Goal: Task Accomplishment & Management: Manage account settings

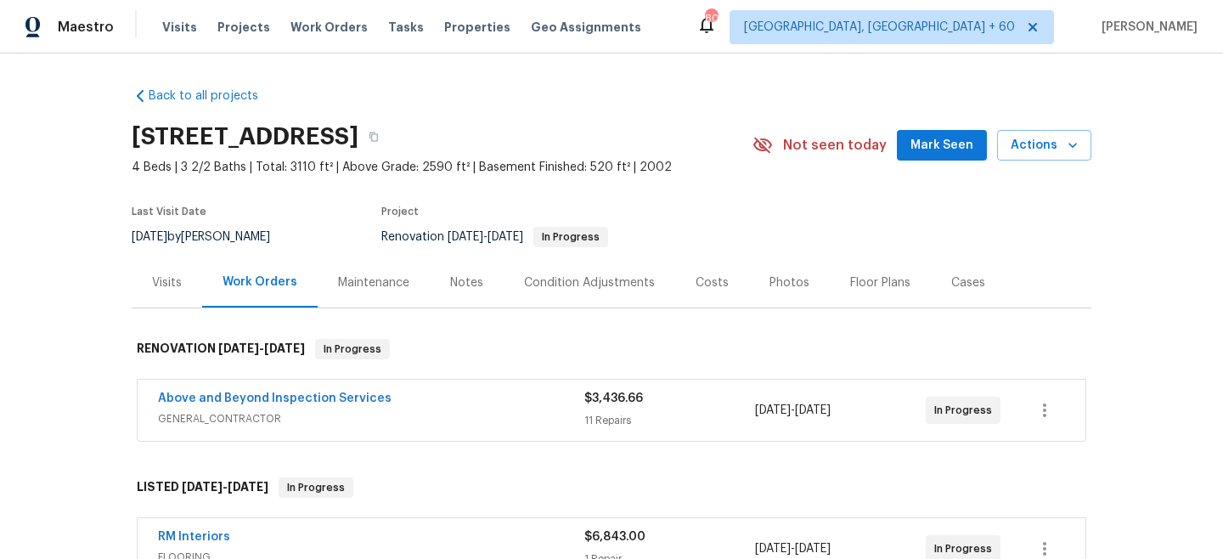
click at [566, 414] on span "GENERAL_CONTRACTOR" at bounding box center [371, 418] width 426 height 17
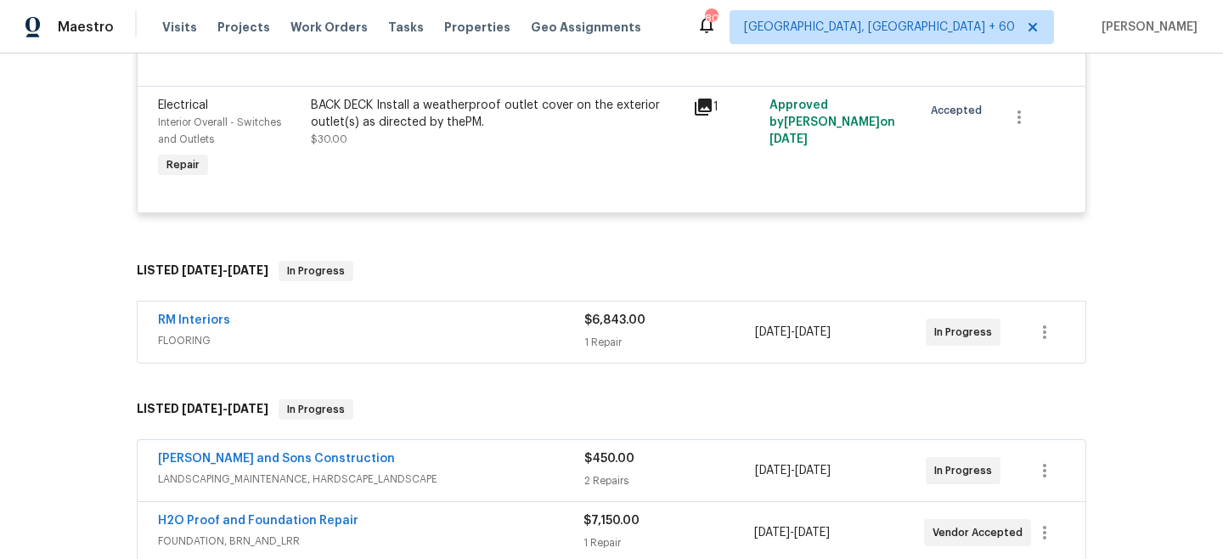
scroll to position [2114, 0]
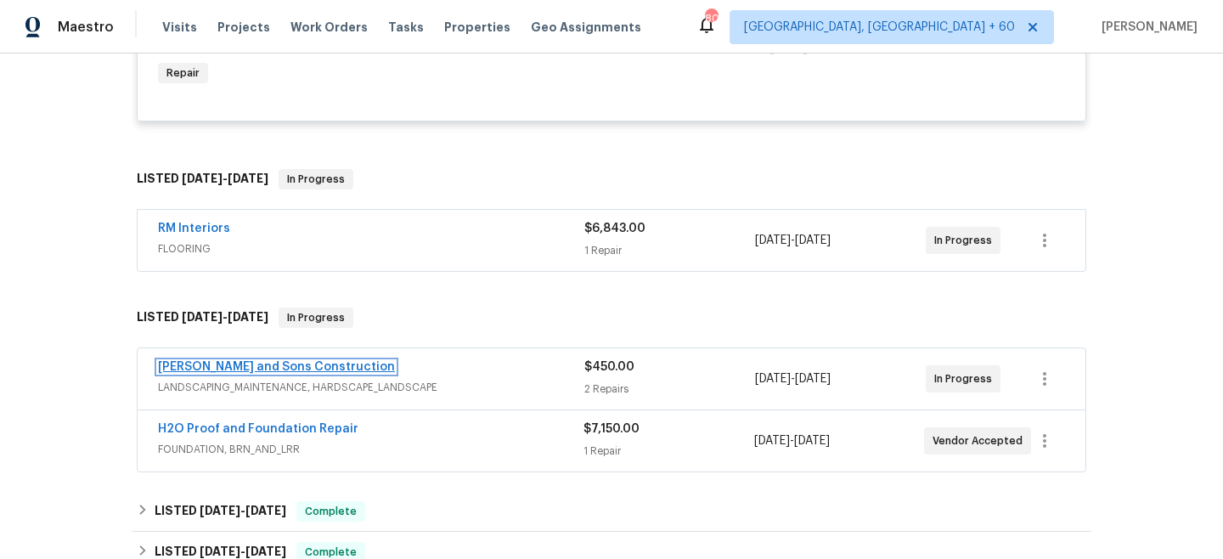
click at [279, 361] on link "[PERSON_NAME] and Sons Construction" at bounding box center [276, 367] width 237 height 12
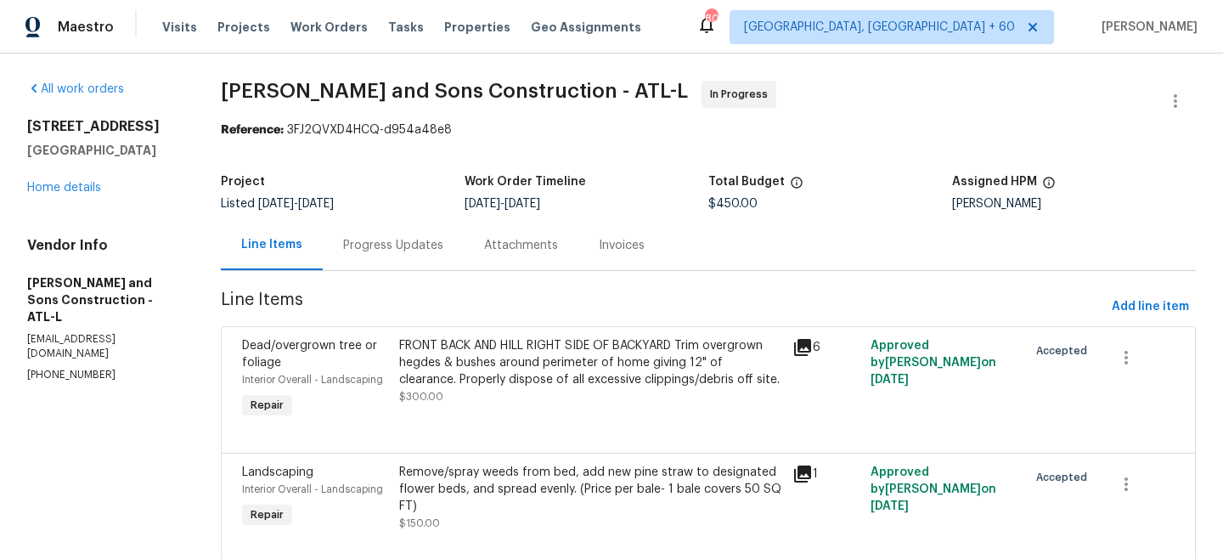
click at [516, 247] on div "Attachments" at bounding box center [521, 245] width 74 height 17
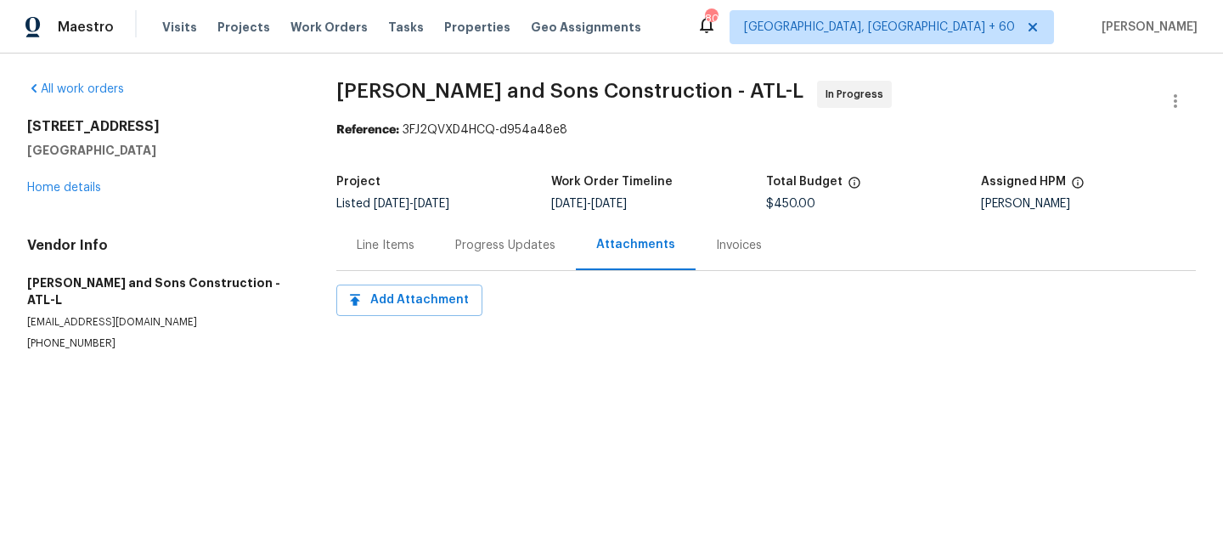
click at [462, 250] on div "Progress Updates" at bounding box center [505, 245] width 100 height 17
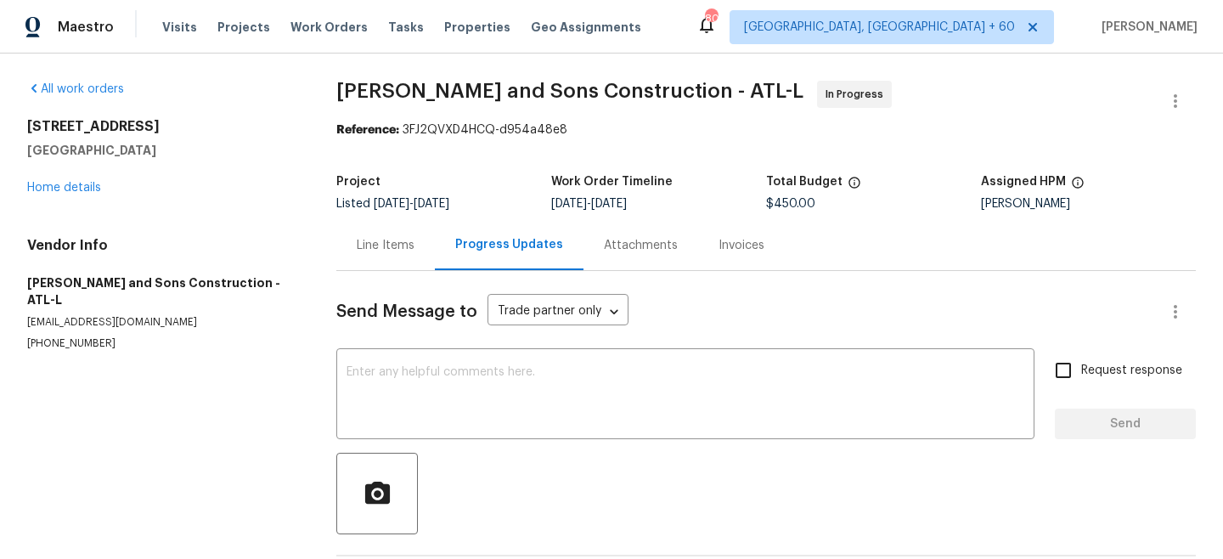
scroll to position [72, 0]
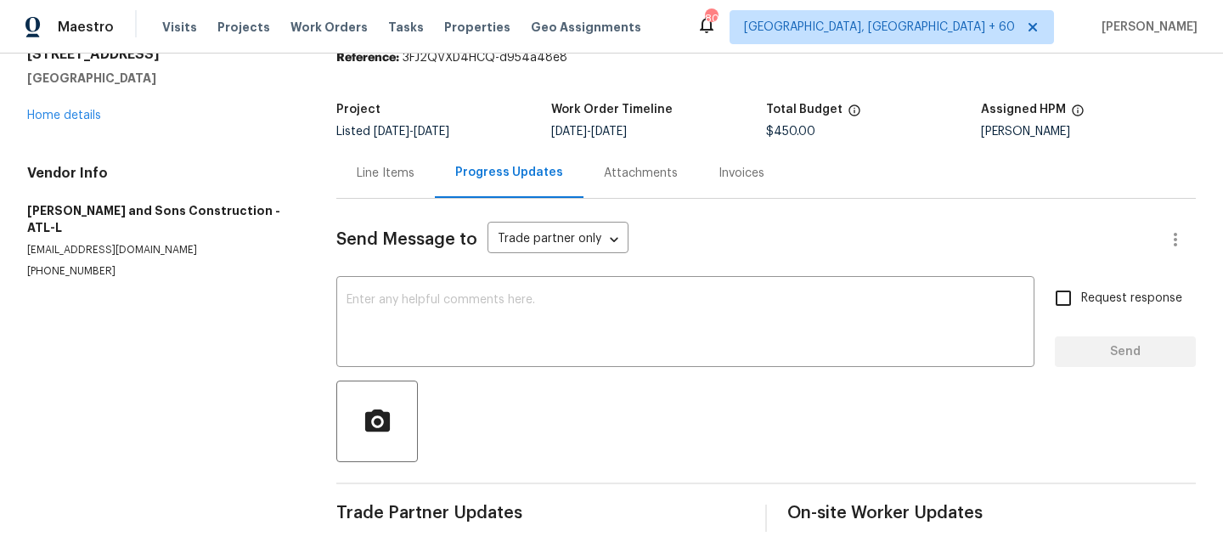
click at [385, 180] on div "Line Items" at bounding box center [386, 173] width 58 height 17
